Goal: Task Accomplishment & Management: Manage account settings

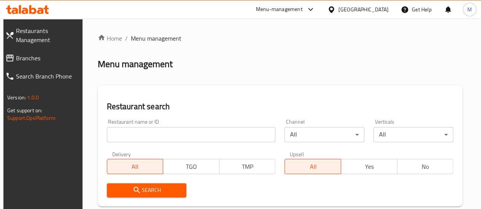
click at [137, 133] on input "search" at bounding box center [191, 134] width 169 height 15
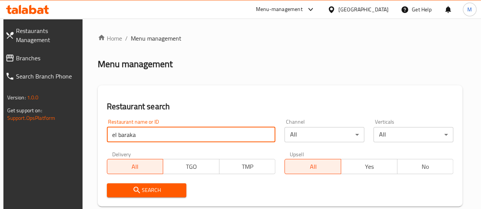
type input "el baraka"
click button "Search" at bounding box center [147, 191] width 80 height 14
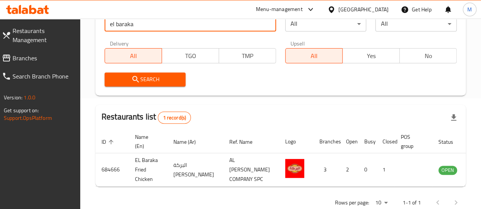
scroll to position [112, 0]
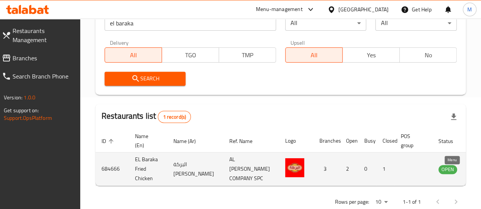
click at [478, 174] on icon "enhanced table" at bounding box center [482, 169] width 9 height 9
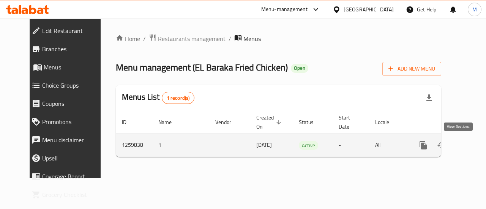
click at [474, 146] on icon "enhanced table" at bounding box center [478, 145] width 9 height 9
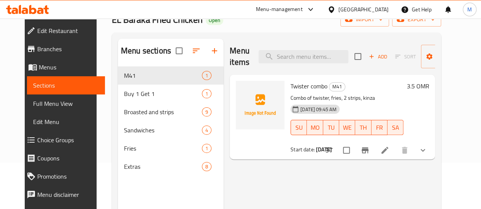
scroll to position [46, 0]
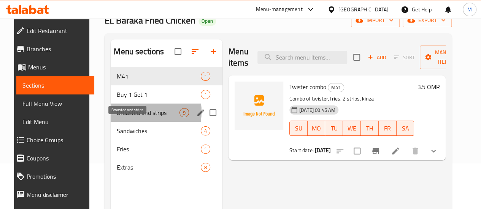
click at [128, 117] on span "Broasted and strips" at bounding box center [148, 112] width 63 height 9
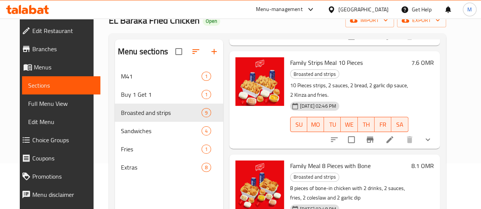
scroll to position [107, 0]
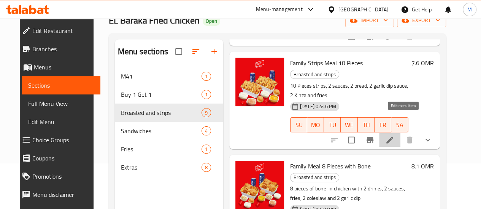
click at [394, 136] on icon at bounding box center [389, 140] width 9 height 9
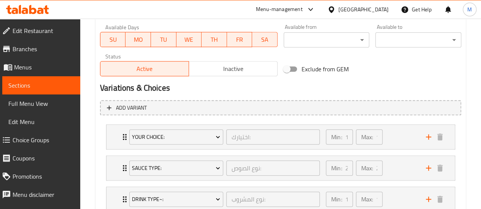
scroll to position [413, 0]
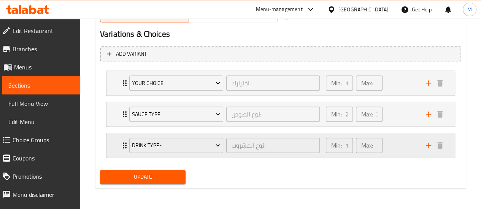
click at [386, 141] on div "Min: 1 ​ Max: 1 ​" at bounding box center [371, 145] width 100 height 24
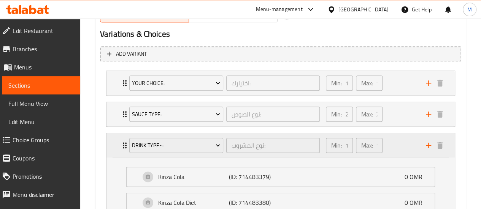
click at [338, 145] on p "Min:" at bounding box center [336, 145] width 11 height 9
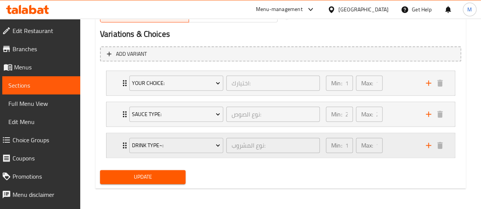
click at [394, 143] on div "Min: 1 ​ Max: 1 ​" at bounding box center [371, 145] width 100 height 24
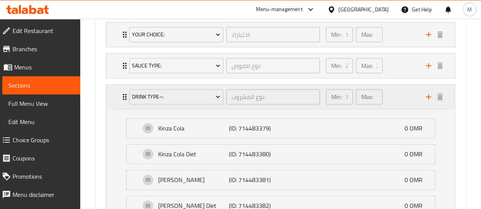
scroll to position [461, 0]
click at [382, 95] on div "Max: 1 ​" at bounding box center [369, 97] width 30 height 18
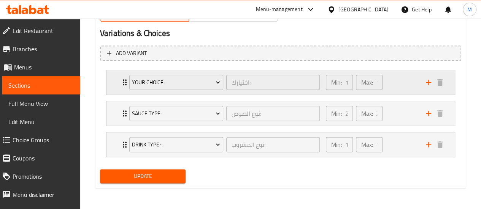
scroll to position [413, 0]
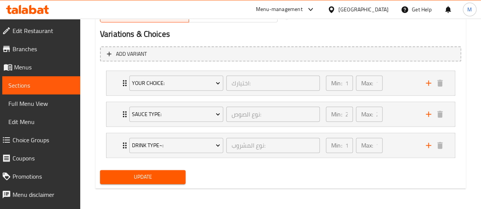
click at [29, 137] on span "Choice Groups" at bounding box center [44, 140] width 62 height 9
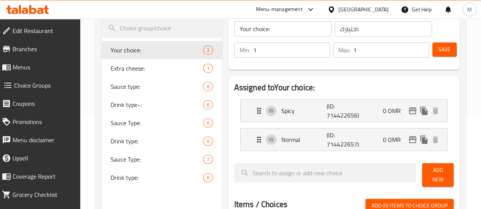
scroll to position [93, 0]
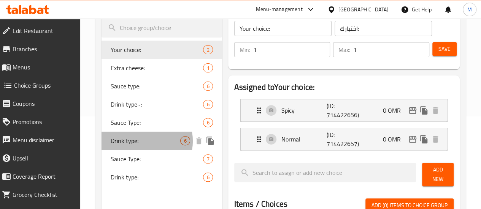
click at [141, 142] on span "Drink type:" at bounding box center [146, 140] width 70 height 9
type input "Drink type:"
type input "اختيارك من:"
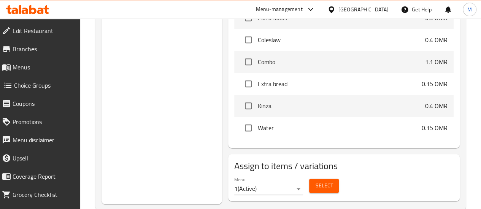
scroll to position [421, 0]
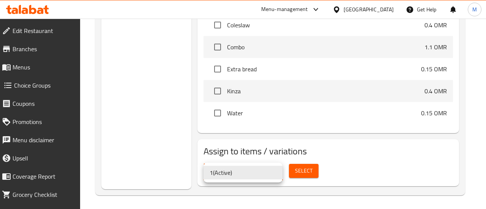
click at [388, 159] on div at bounding box center [243, 104] width 486 height 209
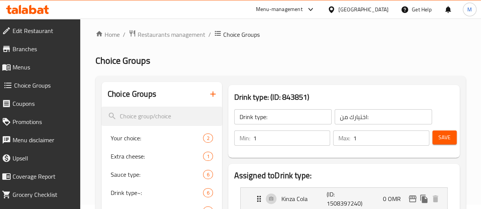
scroll to position [0, 0]
